Goal: Complete application form

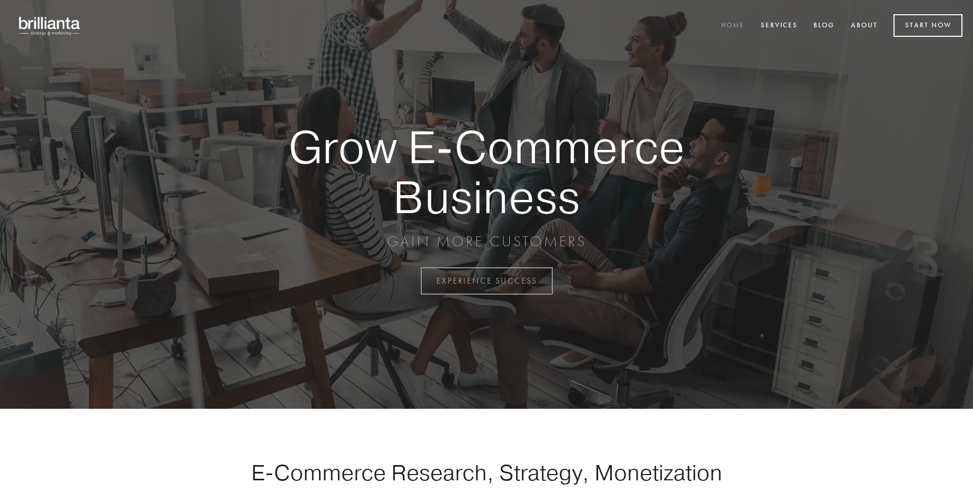
scroll to position [2759, 0]
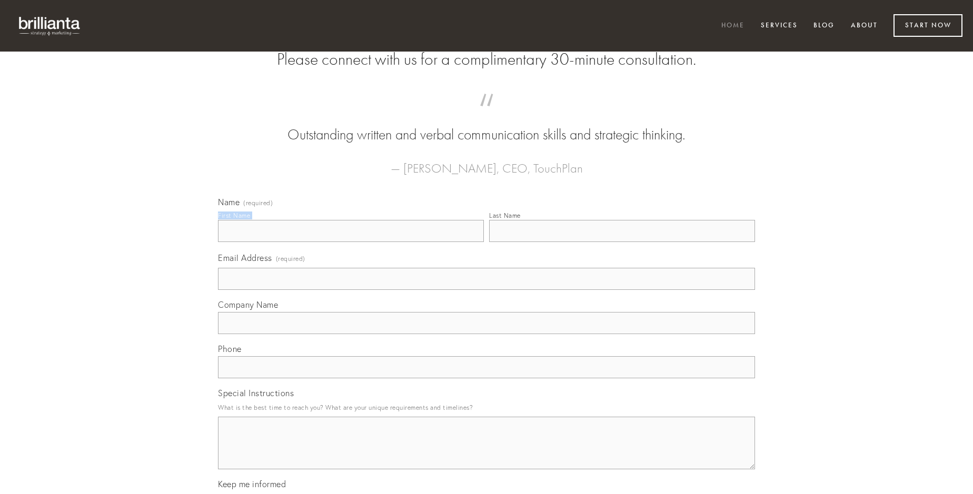
type input "[PERSON_NAME]"
click at [622, 242] on input "Last Name" at bounding box center [622, 231] width 266 height 22
type input "[PERSON_NAME]"
click at [486, 290] on input "Email Address (required)" at bounding box center [486, 279] width 537 height 22
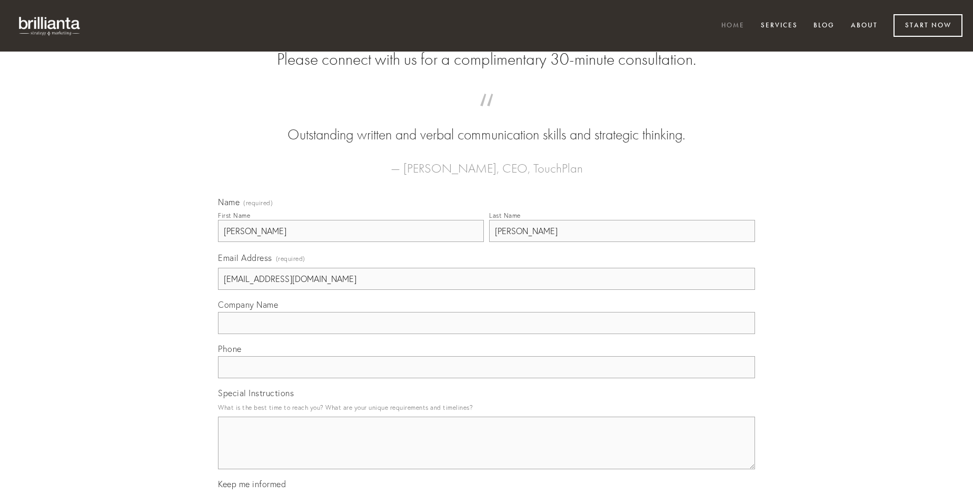
type input "[EMAIL_ADDRESS][DOMAIN_NAME]"
click at [486, 334] on input "Company Name" at bounding box center [486, 323] width 537 height 22
type input "degero"
click at [486, 378] on input "text" at bounding box center [486, 367] width 537 height 22
click at [486, 453] on textarea "Special Instructions" at bounding box center [486, 443] width 537 height 53
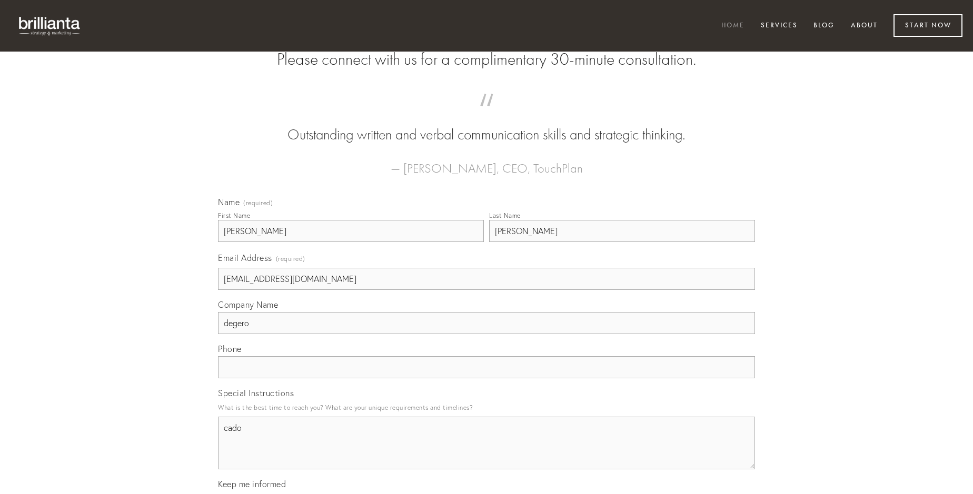
type textarea "cado"
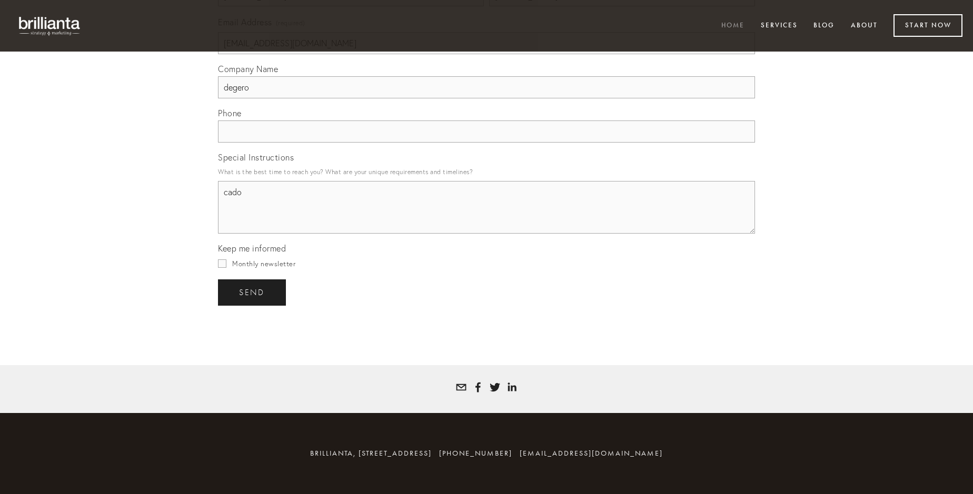
click at [253, 292] on span "send" at bounding box center [252, 292] width 26 height 9
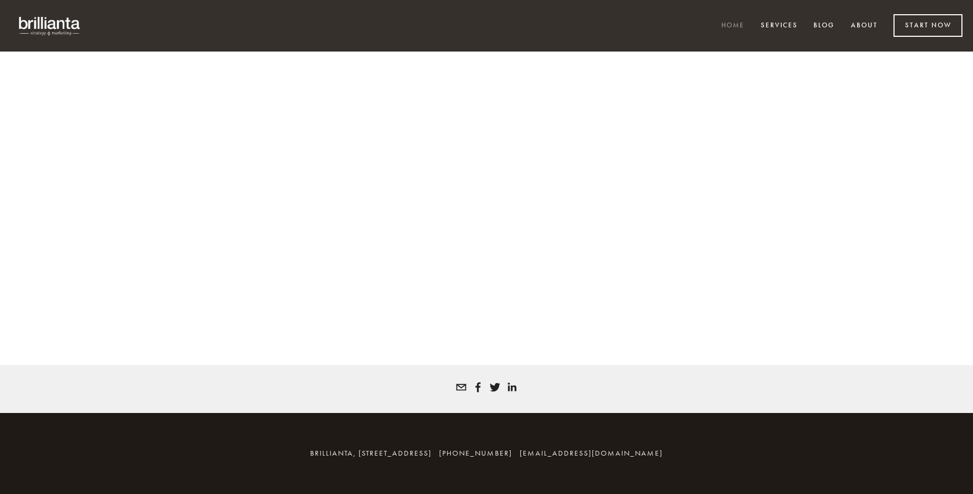
scroll to position [2745, 0]
